Goal: Task Accomplishment & Management: Complete application form

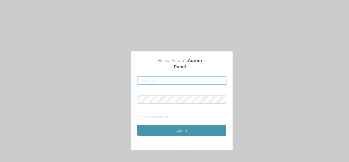
type input "[EMAIL_ADDRESS][DOMAIN_NAME]"
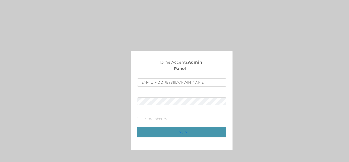
click at [179, 134] on button "Login" at bounding box center [181, 132] width 89 height 11
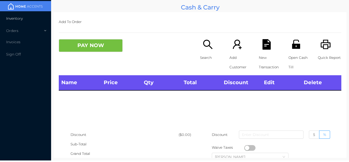
click at [29, 21] on li "Inventory" at bounding box center [25, 18] width 51 height 10
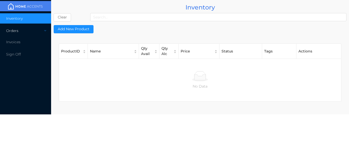
click at [29, 33] on div "Orders" at bounding box center [25, 31] width 51 height 10
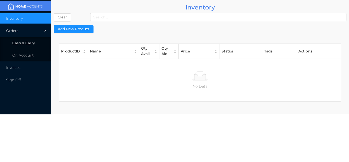
click at [42, 42] on li "Cash & Carry" at bounding box center [25, 43] width 51 height 10
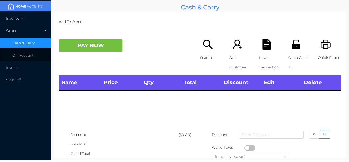
click at [30, 21] on li "Inventory" at bounding box center [25, 18] width 51 height 10
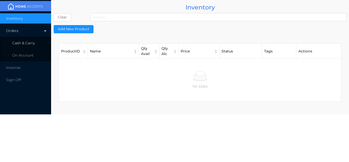
click at [38, 43] on li "Cash & Carry" at bounding box center [25, 43] width 51 height 10
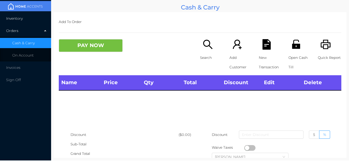
click at [37, 18] on li "Inventory" at bounding box center [25, 18] width 51 height 10
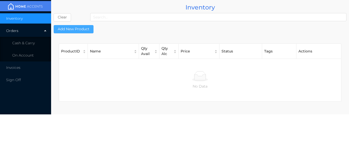
click at [81, 30] on button "Add New Product" at bounding box center [74, 29] width 40 height 8
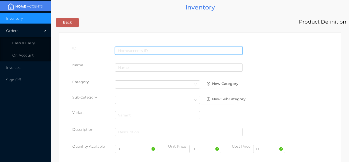
click at [126, 50] on input "text" at bounding box center [179, 51] width 128 height 8
type input "629260026874"
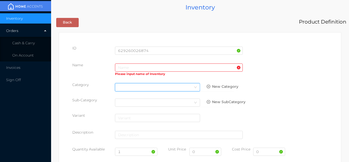
click at [123, 90] on div "Select Category" at bounding box center [157, 87] width 79 height 8
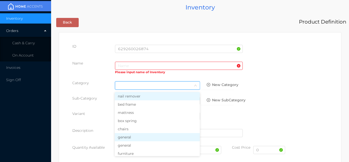
click at [125, 139] on li "general" at bounding box center [157, 137] width 85 height 8
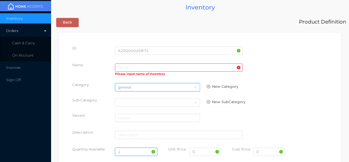
click at [133, 152] on input "1" at bounding box center [136, 152] width 43 height 8
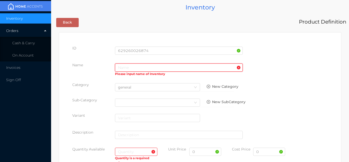
click at [122, 65] on input "text" at bounding box center [179, 67] width 128 height 8
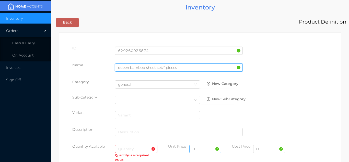
type input "queen bamboo sheet set/4pieces"
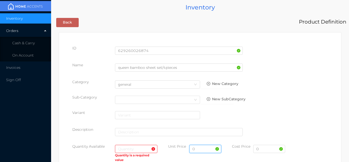
click at [202, 149] on input "0" at bounding box center [206, 149] width 32 height 8
type input "14.99"
click at [262, 148] on input "0" at bounding box center [269, 149] width 32 height 8
click at [119, 151] on input "text" at bounding box center [136, 149] width 43 height 8
click at [262, 151] on input "text" at bounding box center [269, 149] width 32 height 8
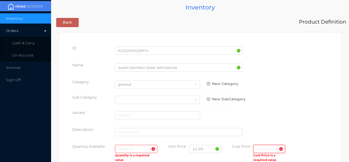
type input "6"
type input "7.00"
click at [125, 147] on input "text" at bounding box center [136, 149] width 43 height 8
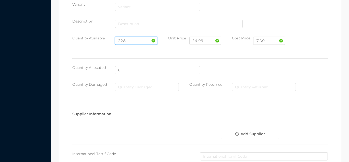
scroll to position [263, 0]
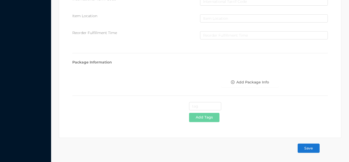
type input "228"
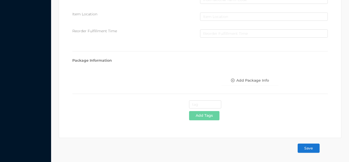
click at [309, 149] on button "Save" at bounding box center [309, 147] width 22 height 9
click at [312, 150] on button "Save" at bounding box center [309, 147] width 22 height 9
click at [310, 148] on button "Save" at bounding box center [309, 147] width 22 height 9
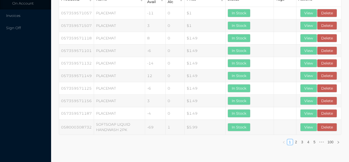
scroll to position [0, 0]
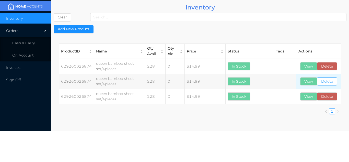
click at [329, 82] on button "Delete" at bounding box center [327, 81] width 20 height 8
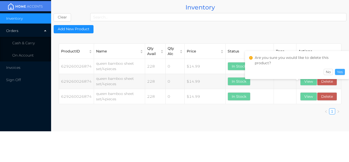
click at [343, 73] on button "Yes" at bounding box center [340, 72] width 10 height 6
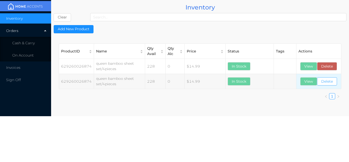
click at [334, 82] on button "Delete" at bounding box center [327, 81] width 20 height 8
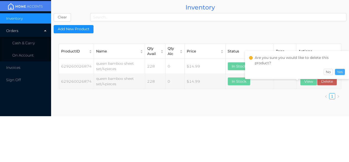
click at [342, 71] on button "Yes" at bounding box center [340, 72] width 10 height 6
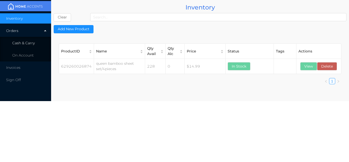
click at [35, 42] on li "Cash & Carry" at bounding box center [25, 43] width 51 height 10
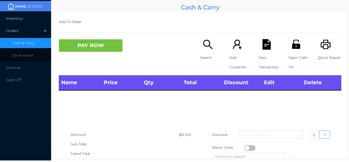
click at [32, 18] on li "Inventory" at bounding box center [25, 18] width 51 height 10
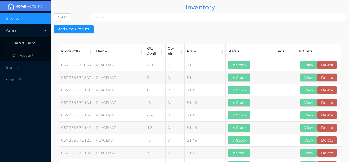
click at [41, 45] on li "Cash & Carry" at bounding box center [25, 43] width 51 height 10
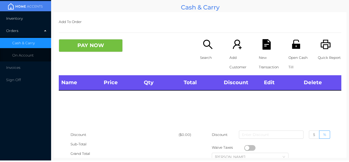
click at [33, 18] on li "Inventory" at bounding box center [25, 18] width 51 height 10
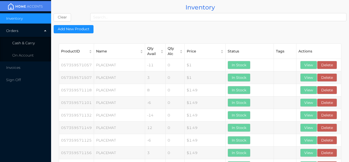
click at [36, 43] on li "Cash & Carry" at bounding box center [25, 43] width 51 height 10
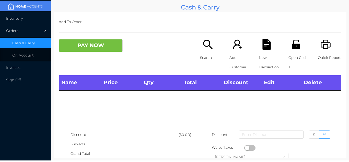
click at [25, 19] on li "Inventory" at bounding box center [25, 18] width 51 height 10
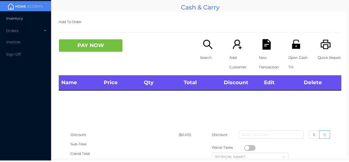
click at [34, 18] on li "Inventory" at bounding box center [25, 18] width 51 height 10
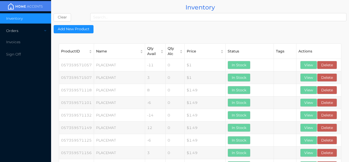
click at [36, 31] on div "Orders" at bounding box center [25, 31] width 51 height 10
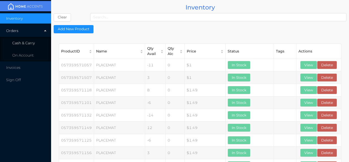
click at [41, 41] on li "Cash & Carry" at bounding box center [25, 43] width 51 height 10
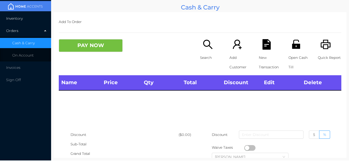
click at [37, 20] on li "Inventory" at bounding box center [25, 18] width 51 height 10
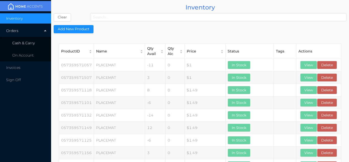
click at [29, 39] on li "Cash & Carry" at bounding box center [25, 43] width 51 height 10
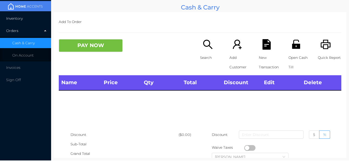
click at [31, 18] on li "Inventory" at bounding box center [25, 18] width 51 height 10
